Goal: Information Seeking & Learning: Learn about a topic

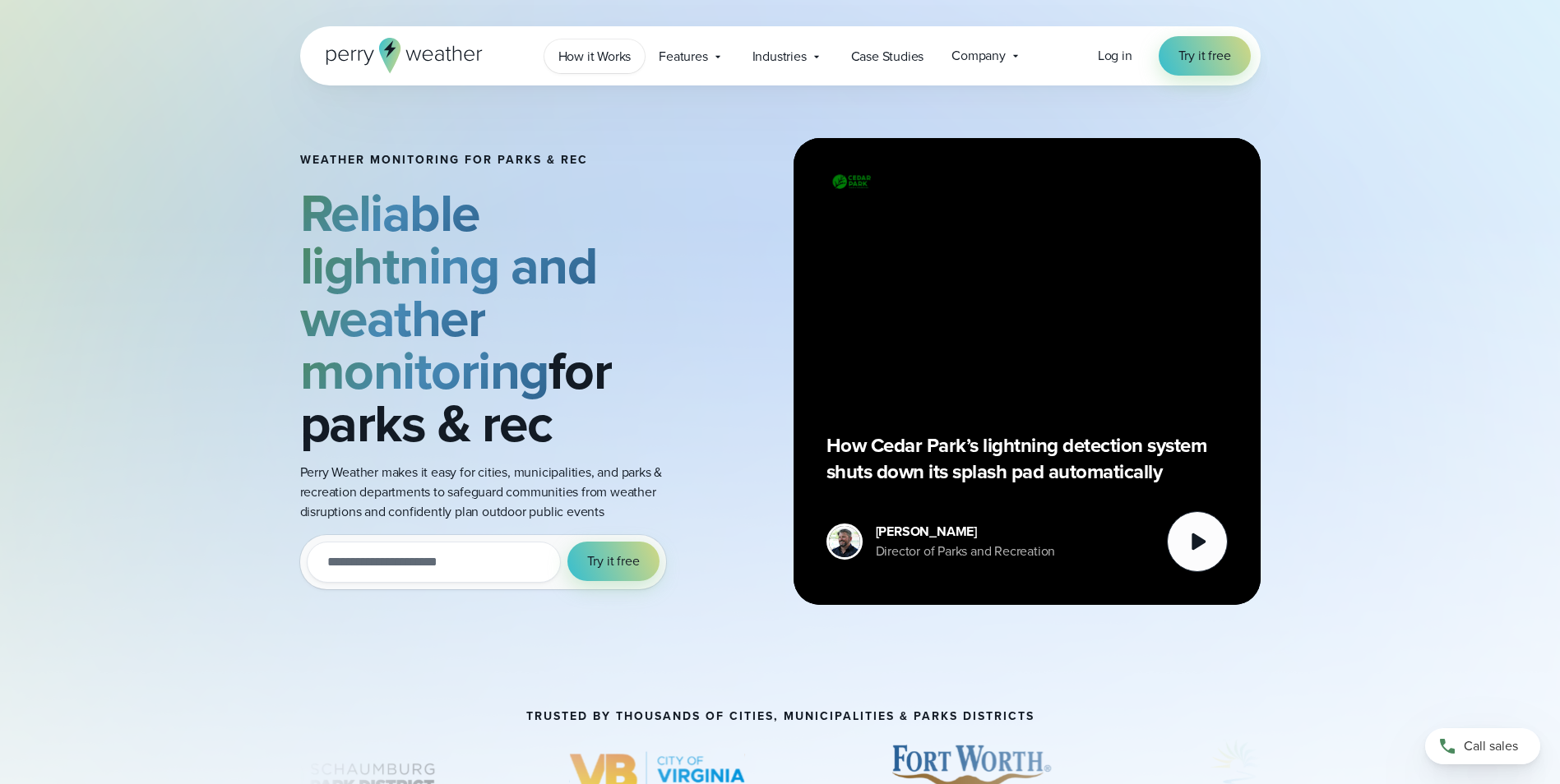
click at [575, 57] on span "How it Works" at bounding box center [594, 57] width 73 height 19
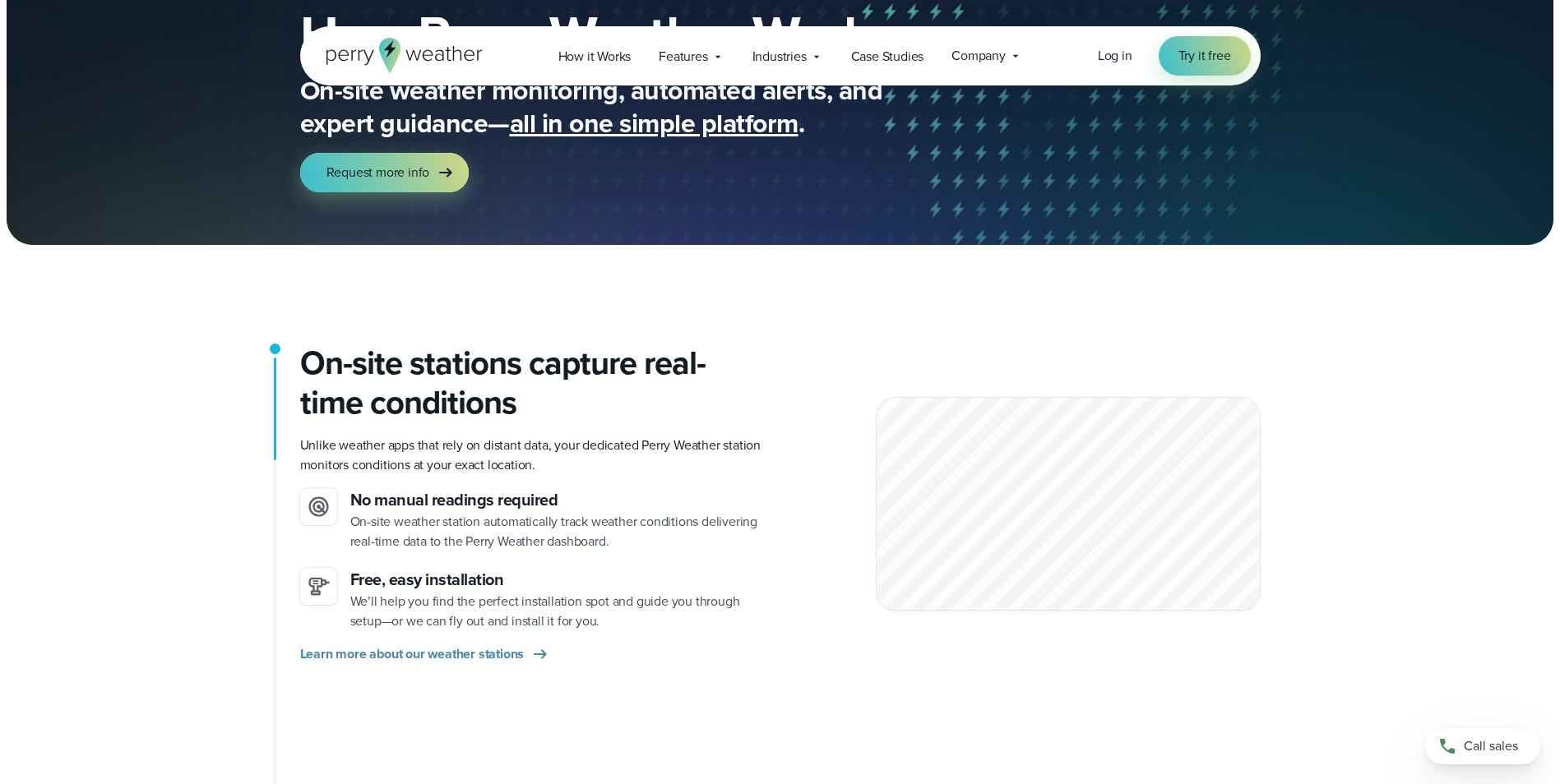
scroll to position [164, 0]
